Goal: Information Seeking & Learning: Learn about a topic

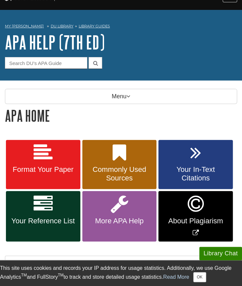
scroll to position [13, 0]
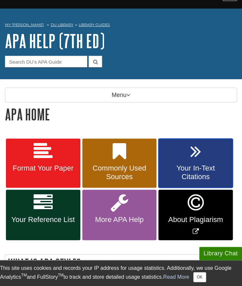
click at [203, 175] on span "Your In-Text Citations" at bounding box center [196, 172] width 65 height 17
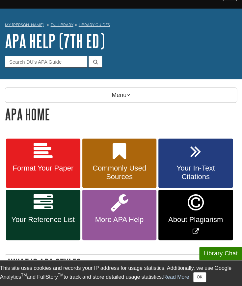
scroll to position [47, 0]
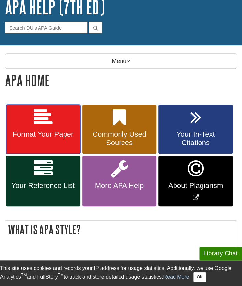
click at [63, 140] on link "Format Your Paper" at bounding box center [43, 129] width 75 height 49
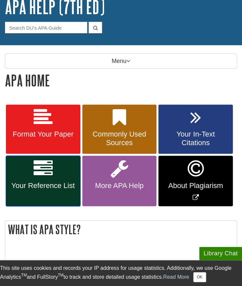
click at [56, 177] on link "Your Reference List" at bounding box center [43, 181] width 75 height 50
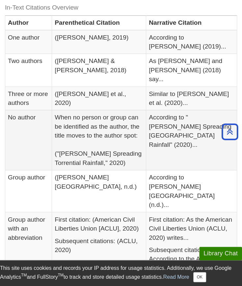
scroll to position [176, 0]
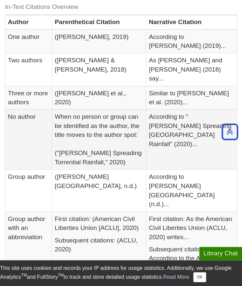
click at [169, 145] on td "According to "Sally Spreading Torrential Rainfall" (2020)..." at bounding box center [191, 140] width 91 height 60
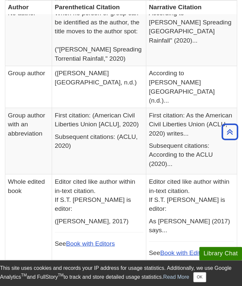
scroll to position [0, 0]
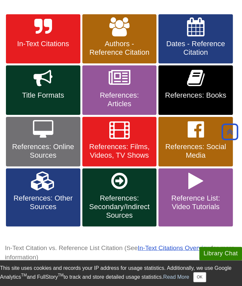
scroll to position [136, 0]
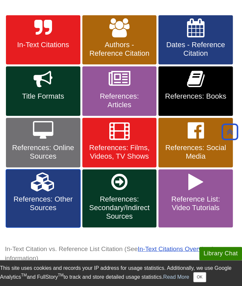
click at [17, 213] on link "References: Other Sources" at bounding box center [43, 198] width 75 height 58
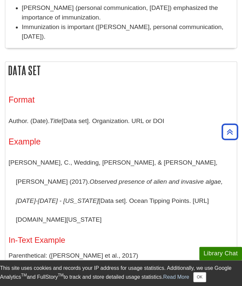
scroll to position [242, 0]
